Goal: Task Accomplishment & Management: Use online tool/utility

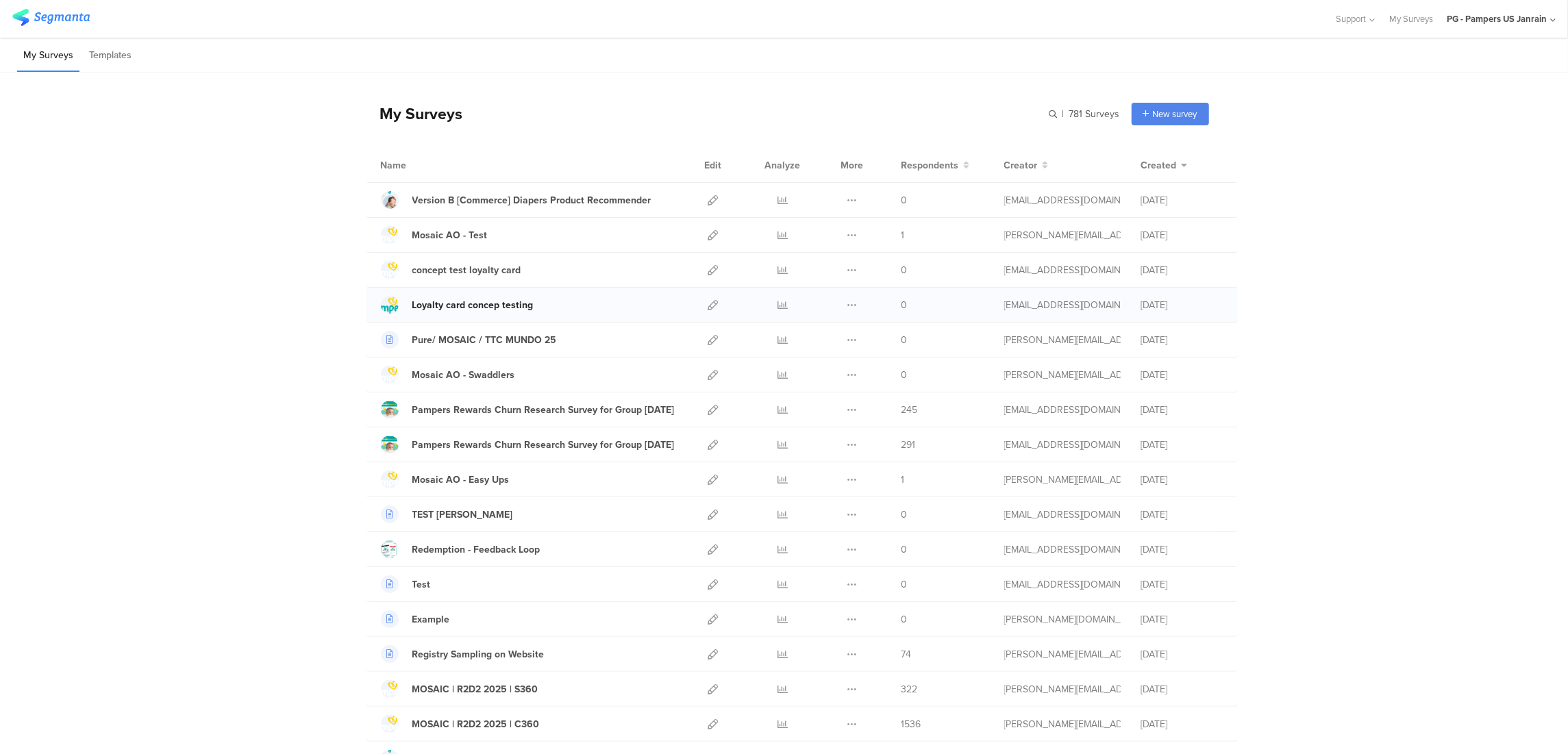
scroll to position [91, 0]
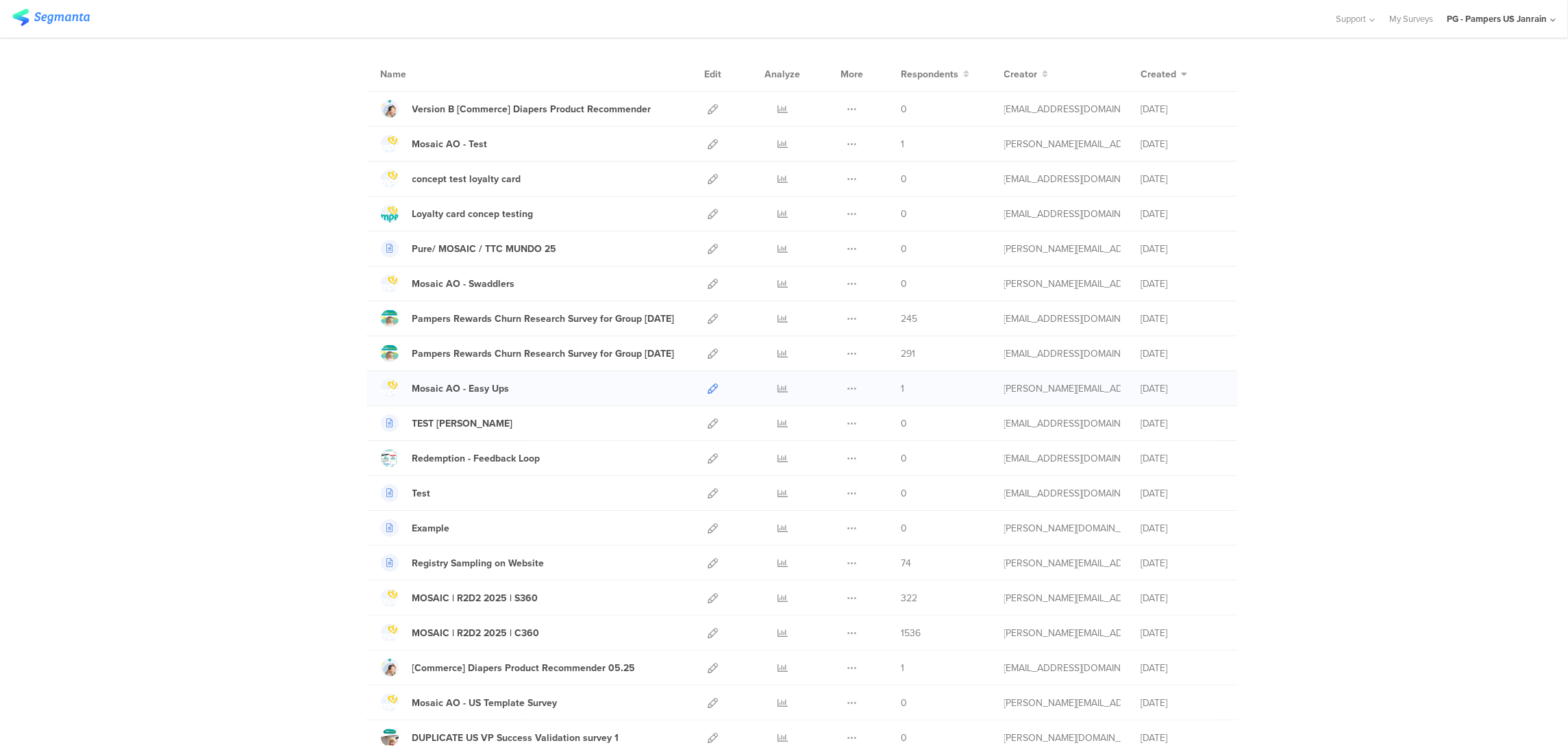
click at [708, 392] on icon at bounding box center [713, 389] width 11 height 11
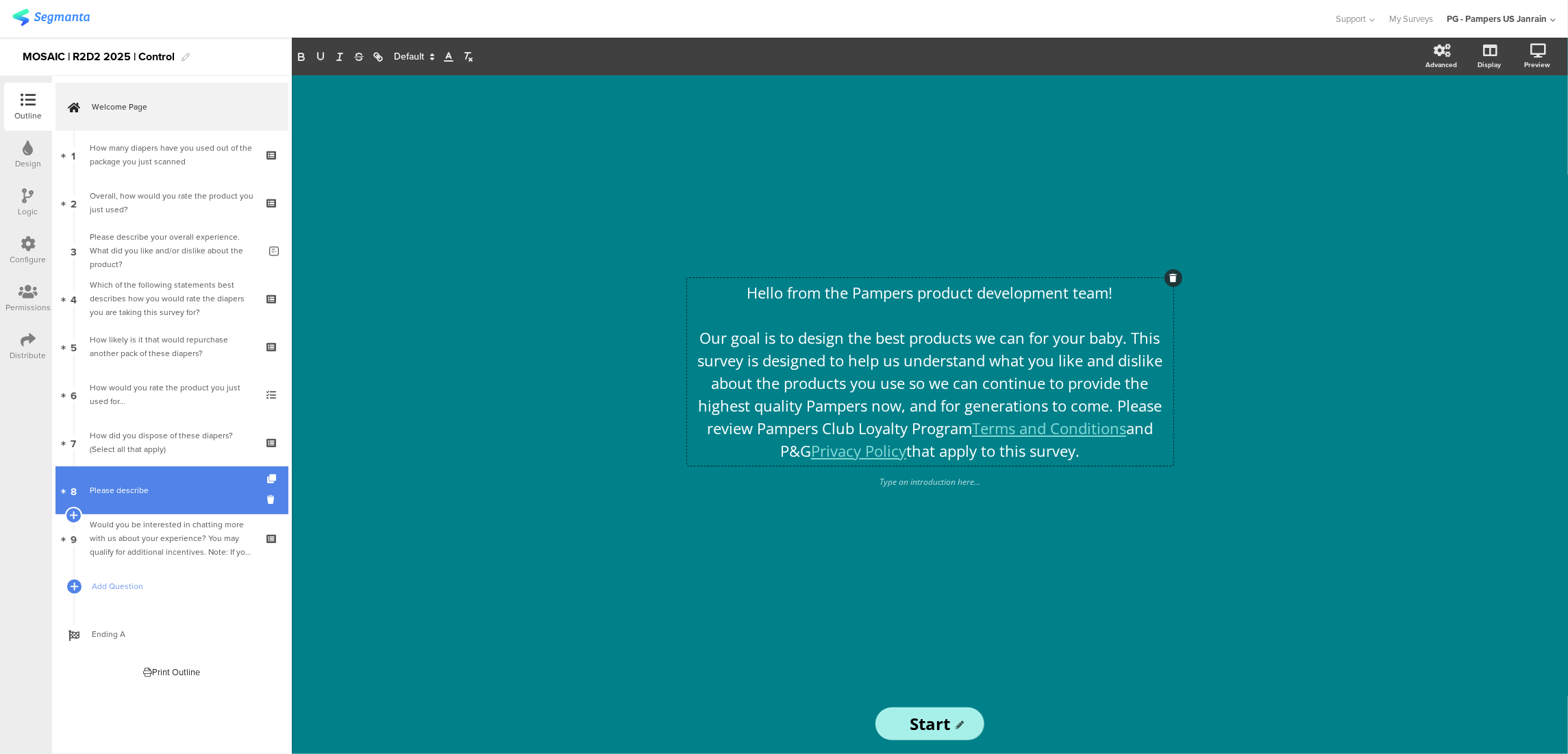
click at [168, 504] on link "8 Please describe" at bounding box center [171, 491] width 233 height 48
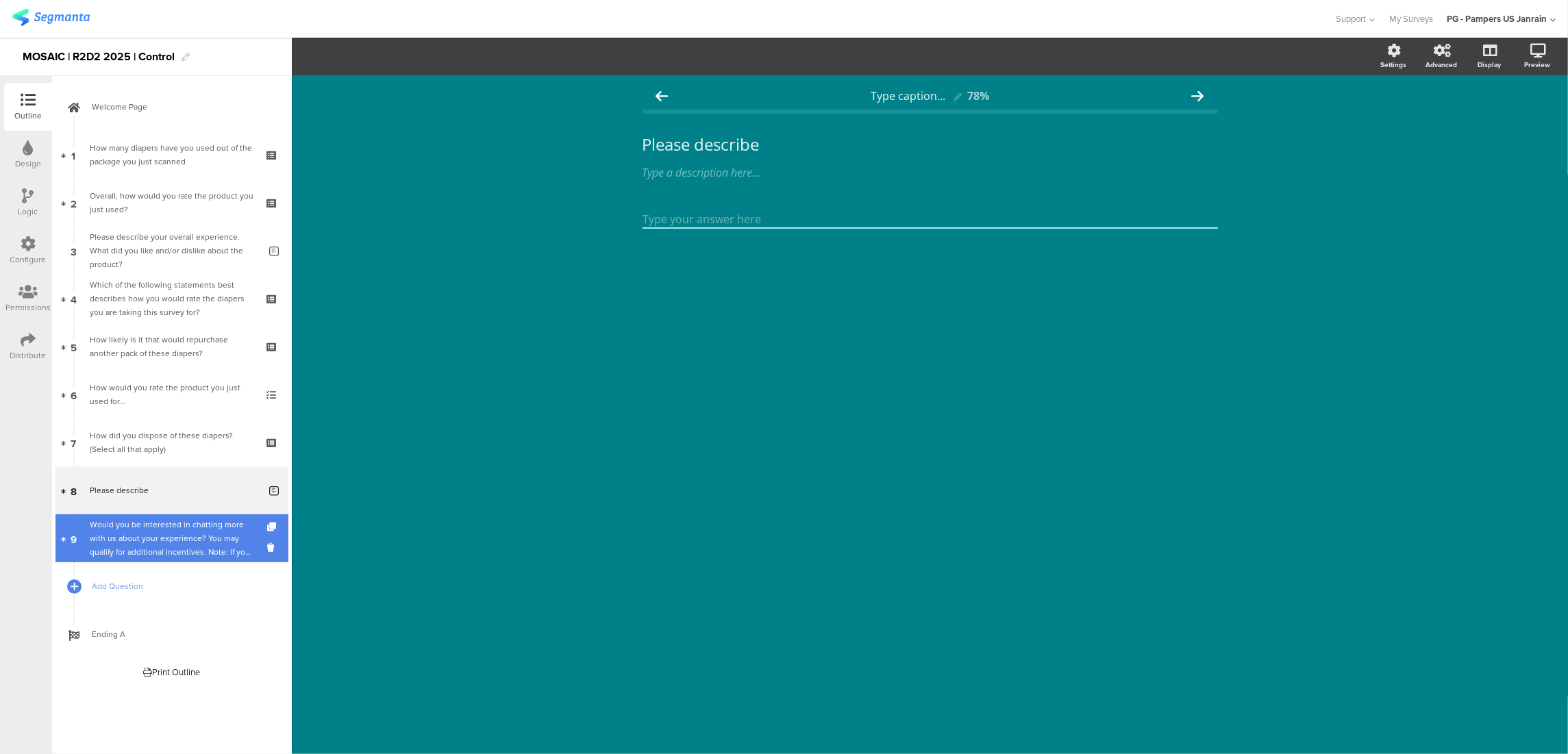
click at [164, 552] on div "Would you be interested in chatting more with us about your experience? You may…" at bounding box center [171, 538] width 164 height 41
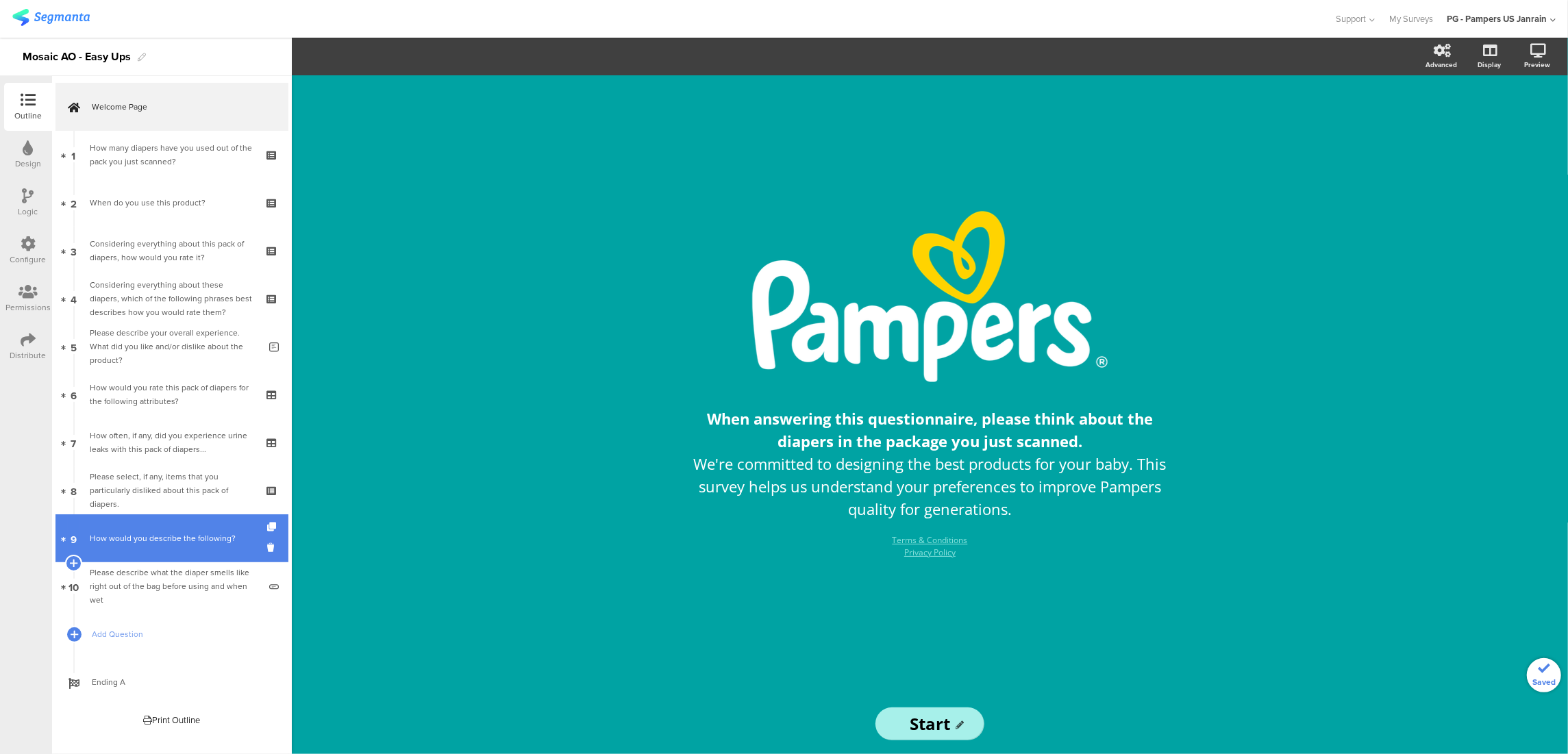
click at [132, 549] on link "9 How would you describe the following?" at bounding box center [171, 538] width 233 height 48
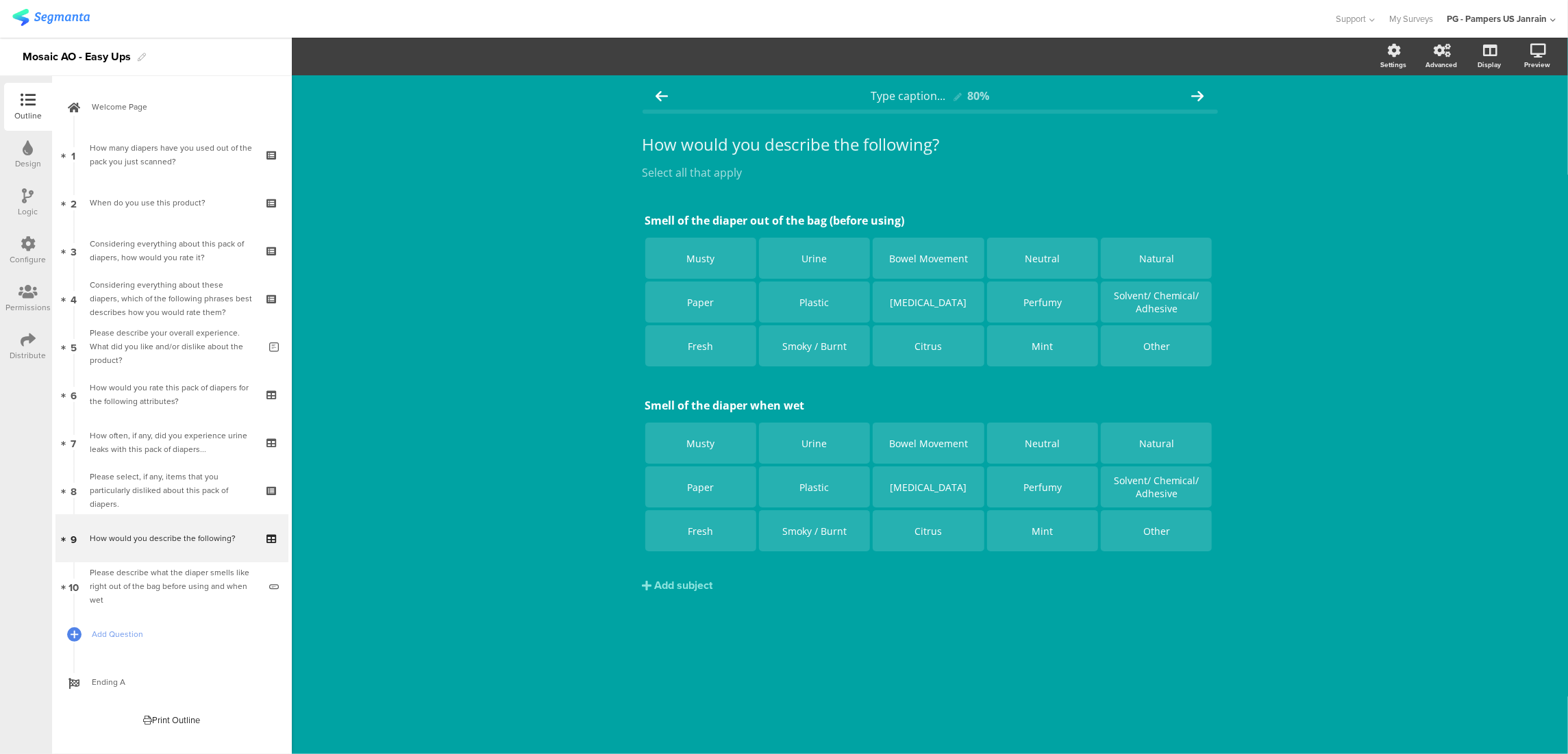
click at [511, 545] on div "Type caption... 80% How would you describe the following? How would you describ…" at bounding box center [930, 414] width 1276 height 678
click at [184, 496] on div "Please select, if any, items that you particularly disliked about this pack of …" at bounding box center [171, 490] width 164 height 41
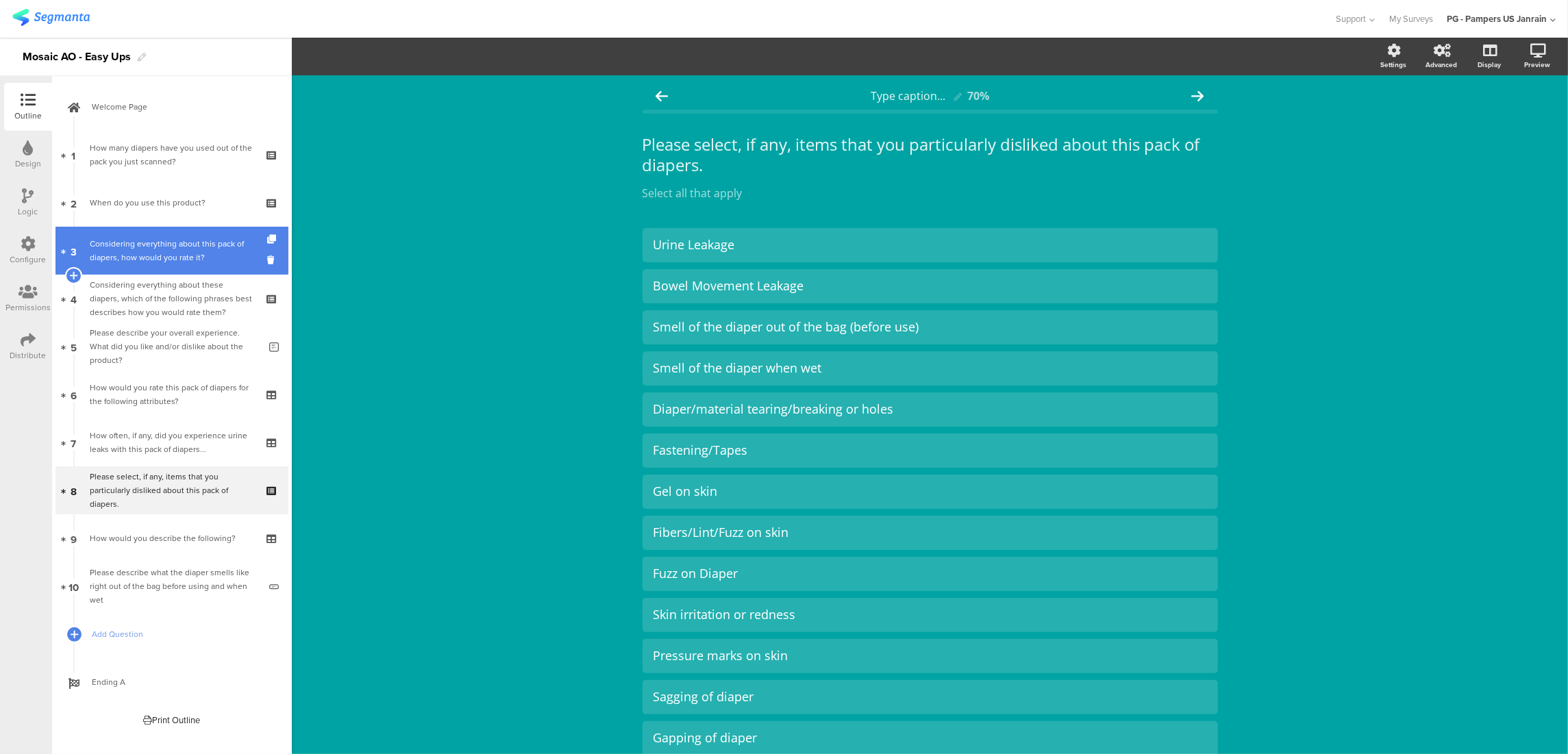
click at [193, 251] on div "Considering everything about this pack of diapers, how would you rate it?" at bounding box center [171, 251] width 164 height 28
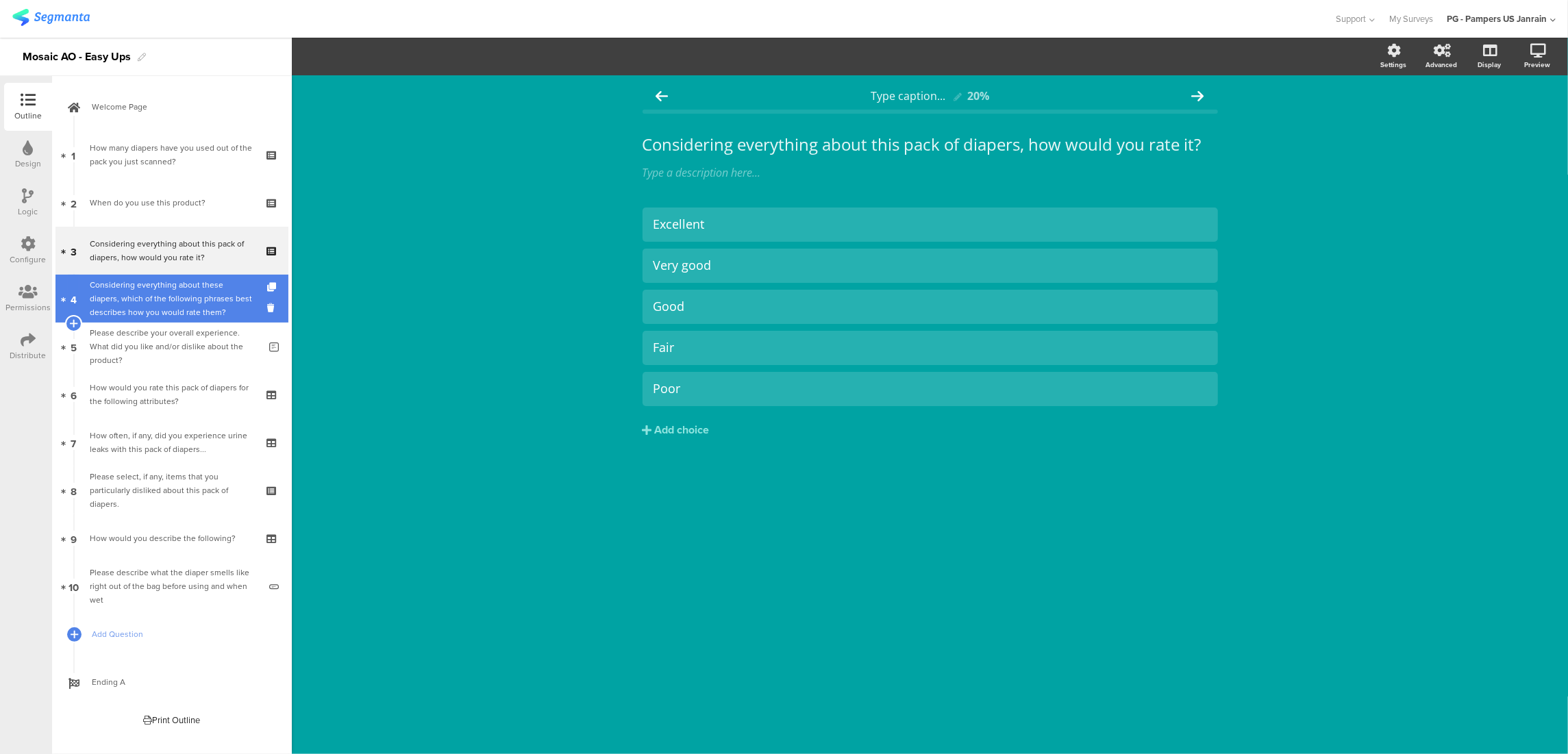
click at [181, 295] on div "Considering everything about these diapers, which of the following phrases best…" at bounding box center [171, 299] width 164 height 41
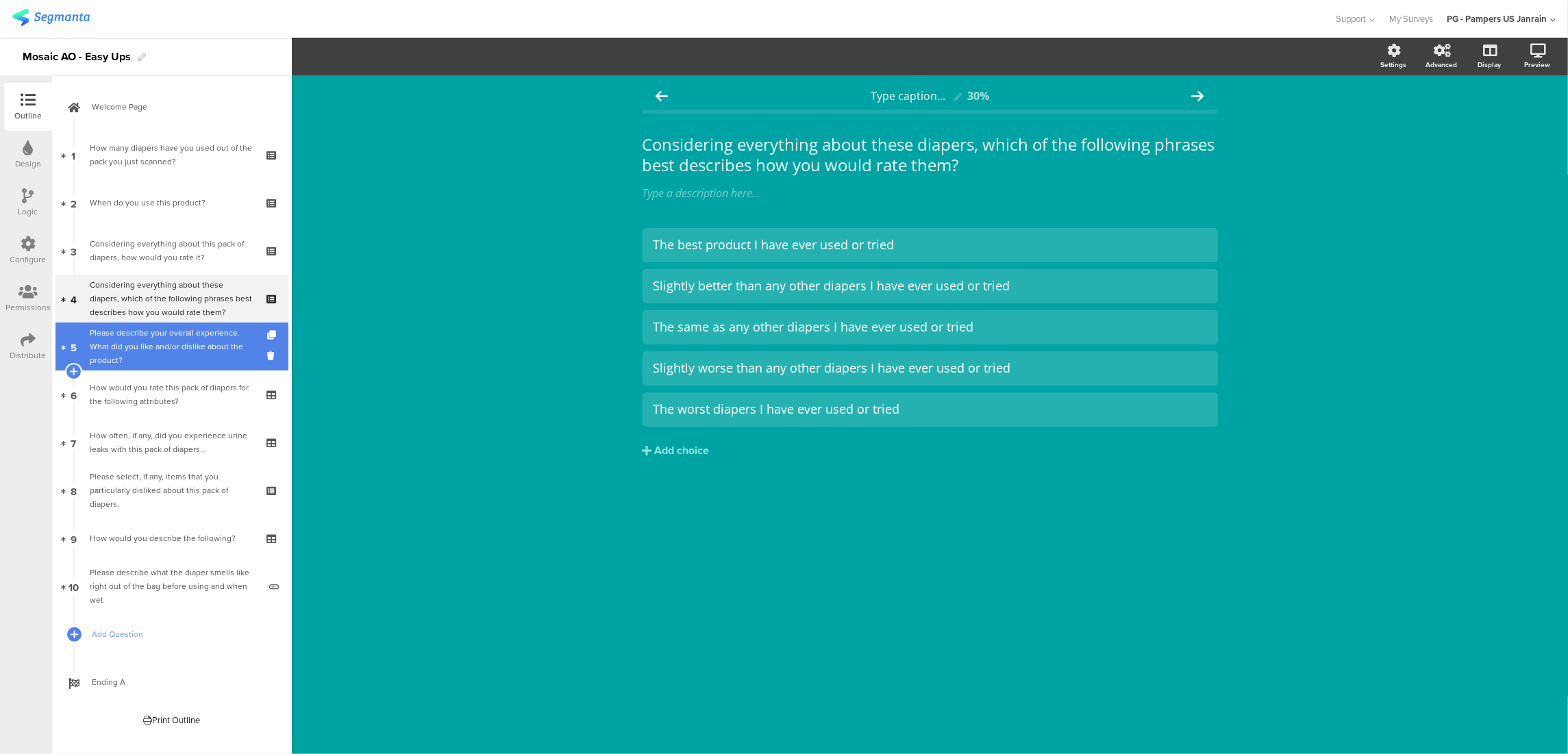
click at [166, 351] on div "Please describe your overall experience. What did you like and/or dislike about…" at bounding box center [174, 346] width 169 height 41
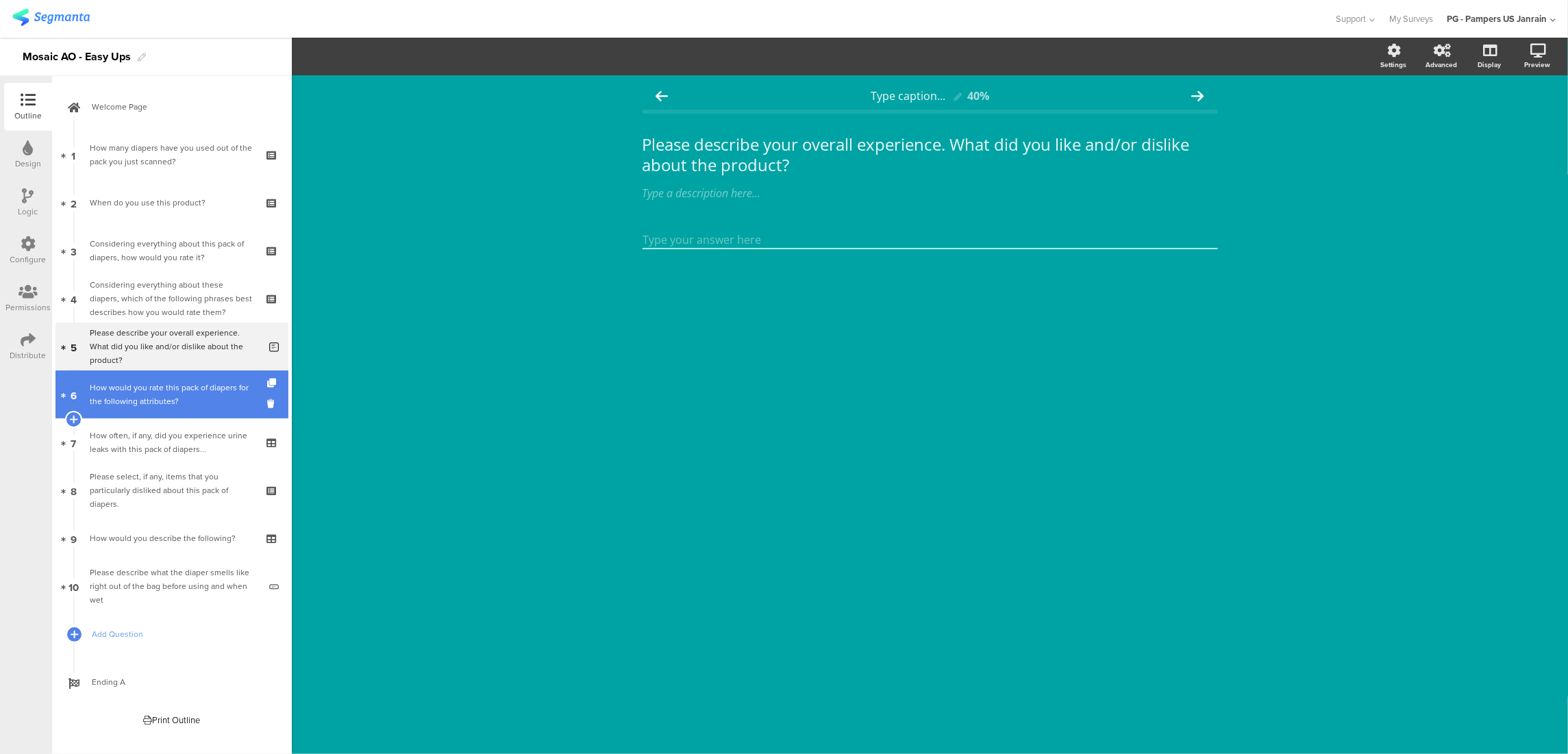
click at [157, 399] on div "How would you rate this pack of diapers for the following attributes?" at bounding box center [171, 394] width 164 height 28
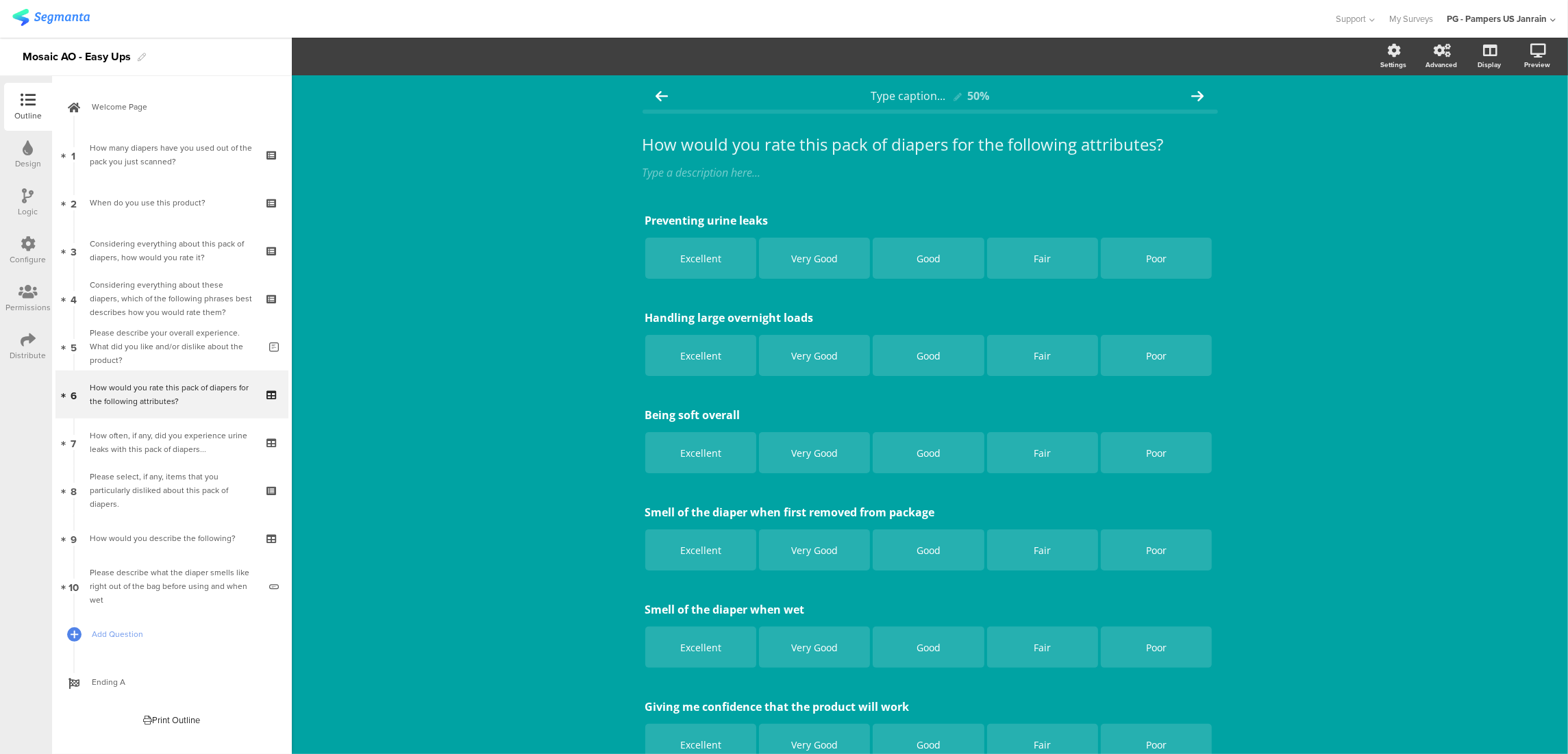
click at [365, 233] on div "Type caption... 50% How would you rate this pack of diapers for the following a…" at bounding box center [930, 614] width 1276 height 1078
